Goal: Information Seeking & Learning: Learn about a topic

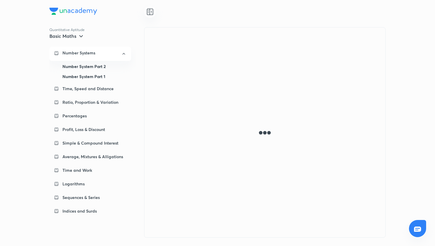
click at [97, 75] on div "Number System Part 1" at bounding box center [94, 77] width 64 height 10
click at [150, 16] on div at bounding box center [150, 12] width 12 height 12
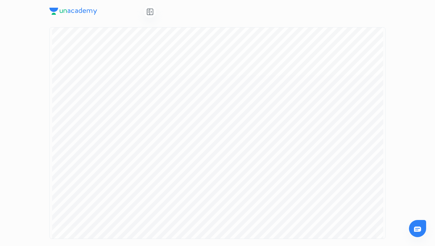
scroll to position [6878, 0]
